Goal: Navigation & Orientation: Go to known website

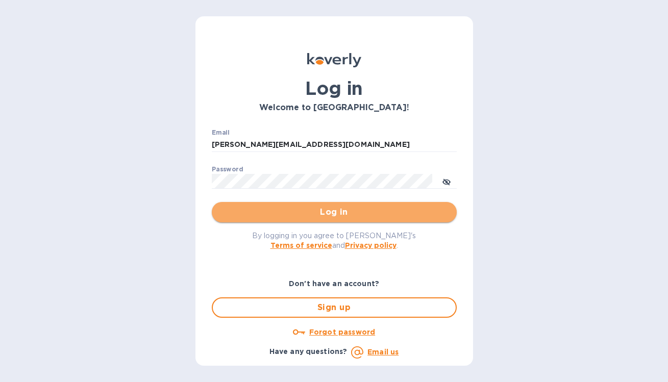
click at [326, 215] on span "Log in" at bounding box center [334, 212] width 229 height 12
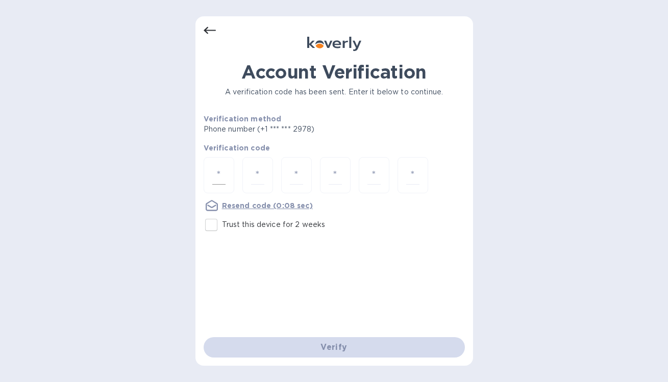
click at [221, 178] on input "number" at bounding box center [218, 175] width 13 height 19
type input "9"
type input "4"
type input "5"
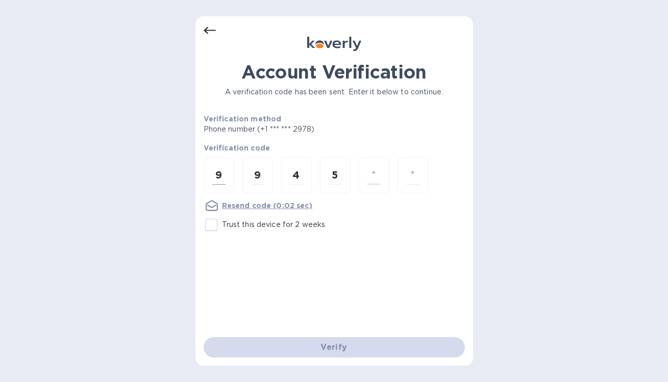
type input "5"
type input "2"
